Goal: Task Accomplishment & Management: Use online tool/utility

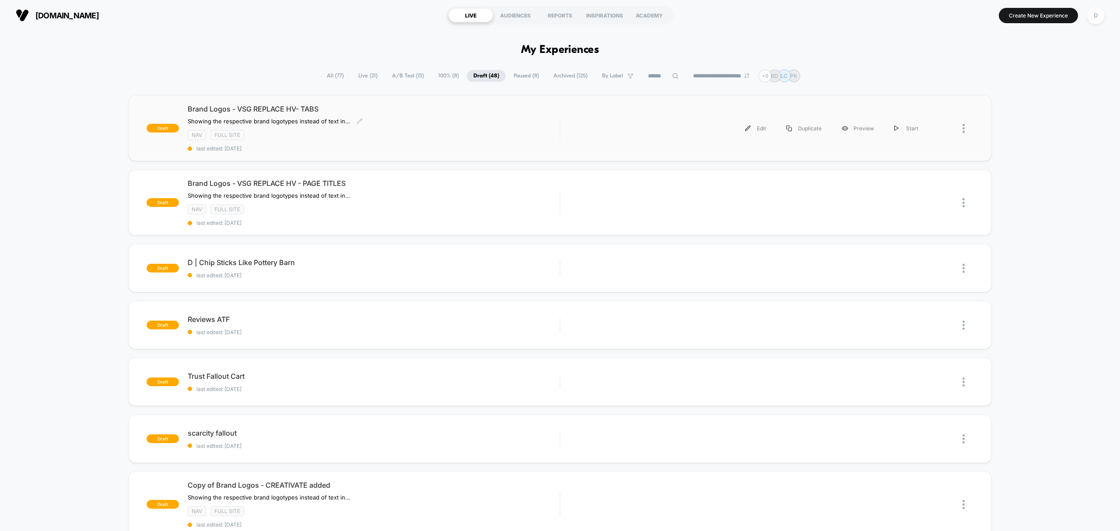
click at [426, 146] on span "last edited: [DATE]" at bounding box center [374, 148] width 372 height 7
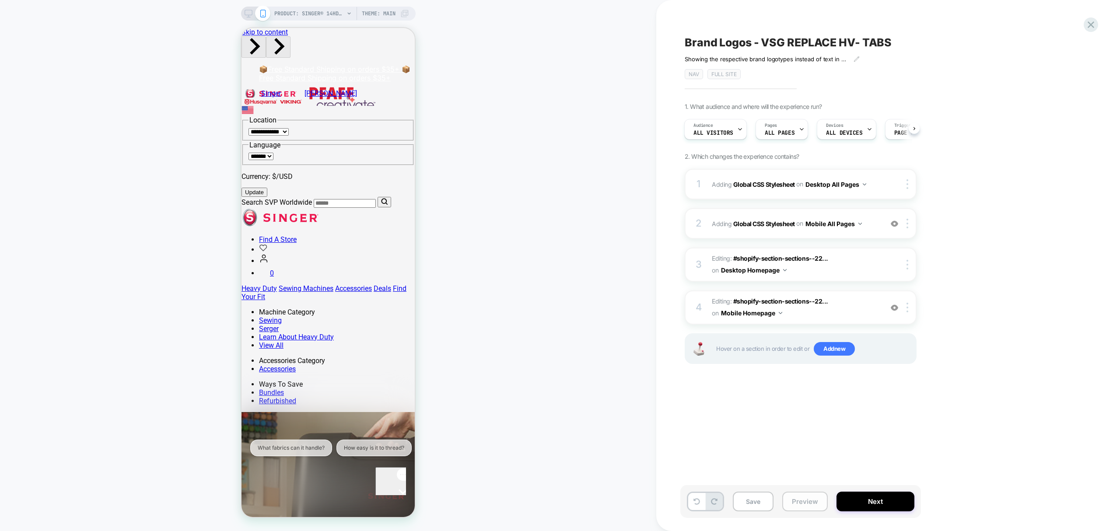
click at [810, 503] on button "Preview" at bounding box center [805, 502] width 46 height 20
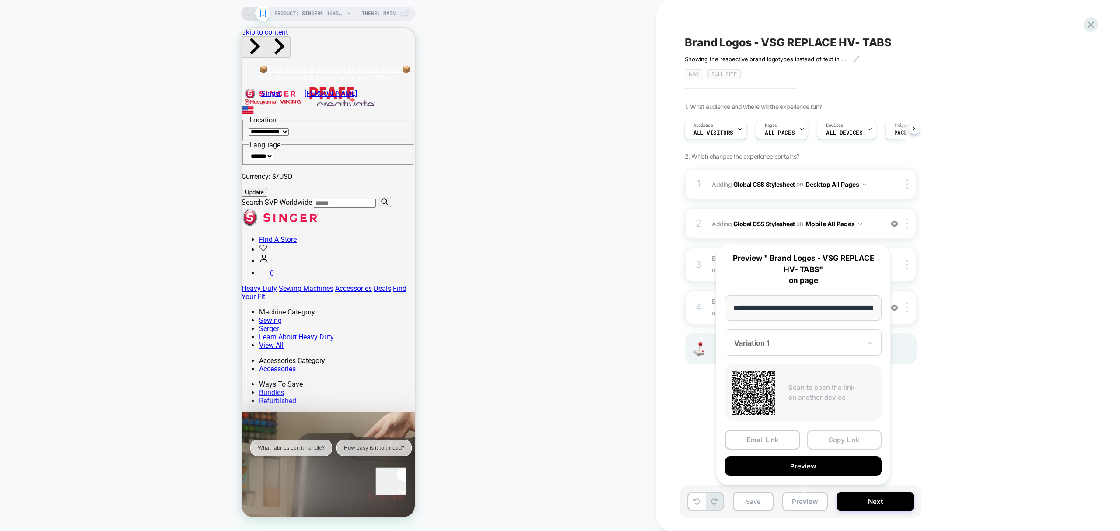
scroll to position [0, 169]
click at [867, 436] on button "Copy Link" at bounding box center [844, 440] width 75 height 20
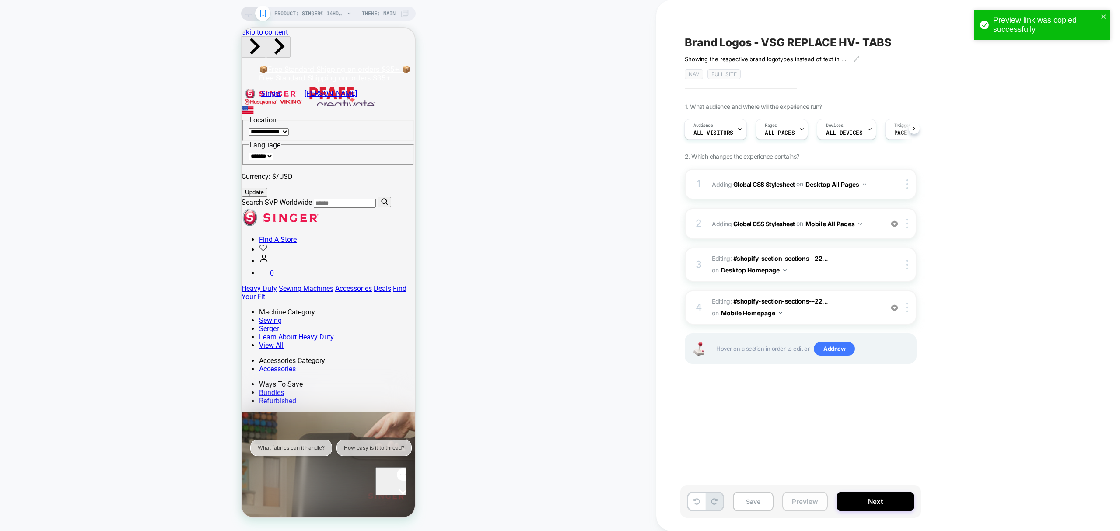
click at [804, 500] on button "Preview" at bounding box center [805, 502] width 46 height 20
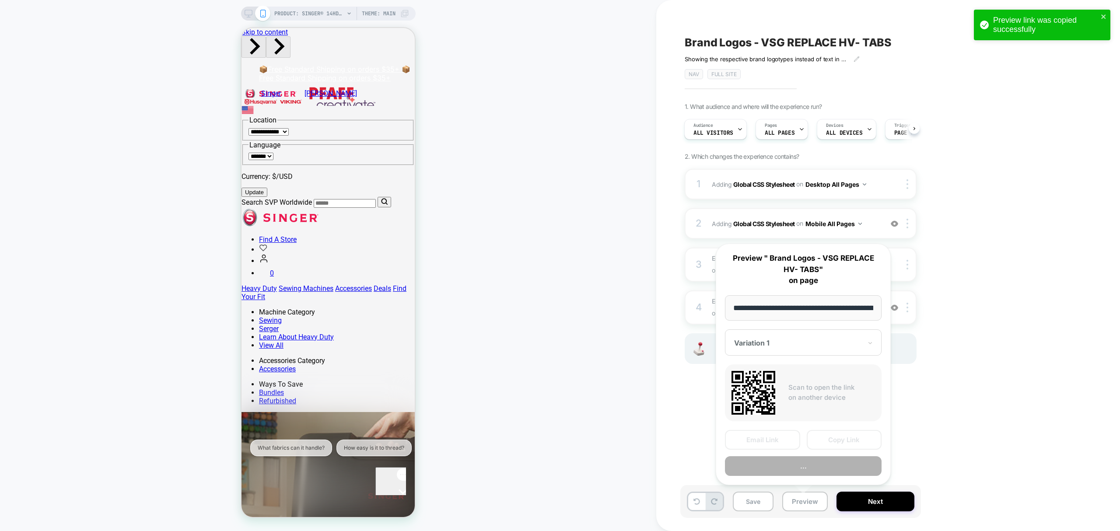
scroll to position [0, 169]
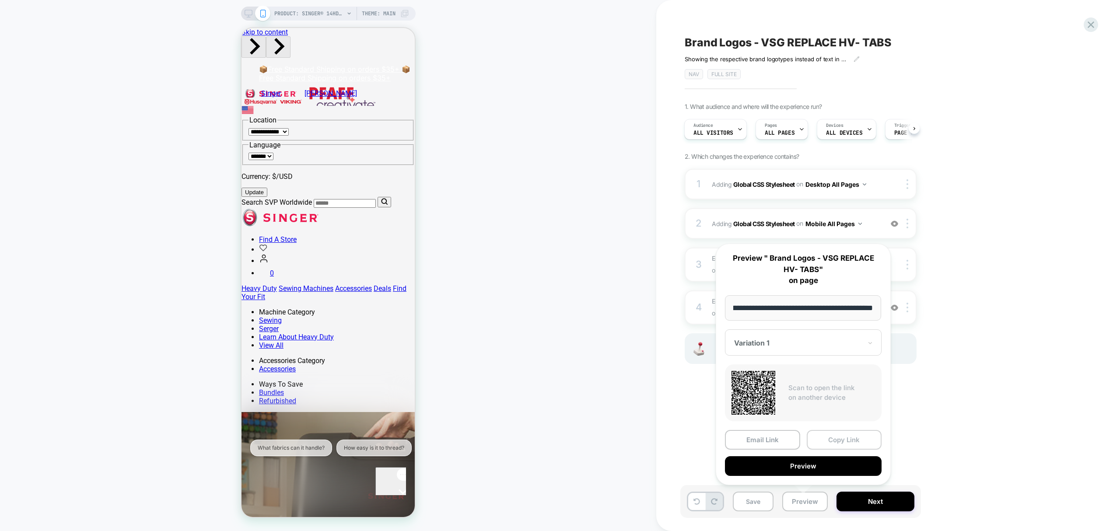
click at [845, 439] on button "Copy Link" at bounding box center [844, 440] width 75 height 20
